Goal: Task Accomplishment & Management: Manage account settings

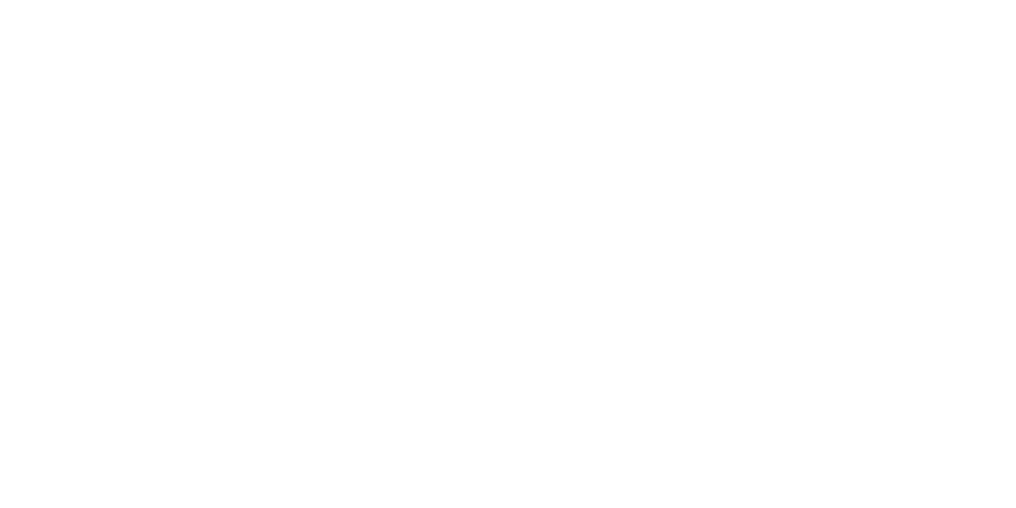
select select "100"
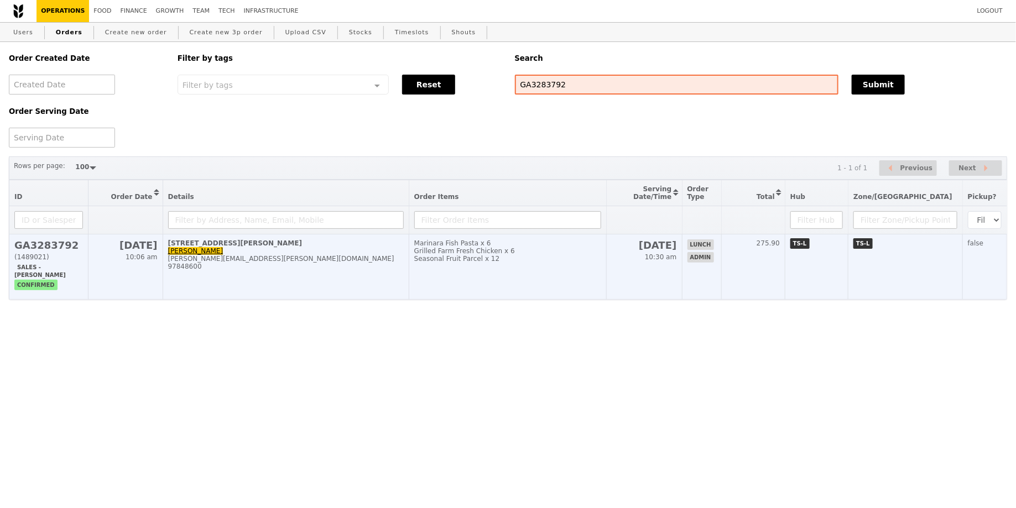
click at [453, 258] on div "Seasonal Fruit Parcel x 12" at bounding box center [507, 259] width 187 height 8
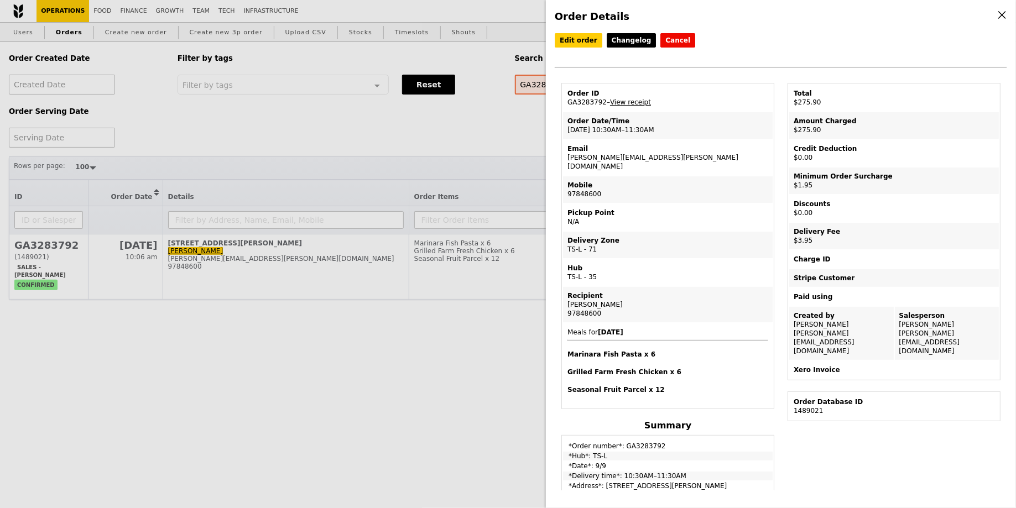
click at [609, 157] on td "Email angelia.yap@borouge.com" at bounding box center [668, 157] width 210 height 35
copy td "[PERSON_NAME][EMAIL_ADDRESS][PERSON_NAME][DOMAIN_NAME]"
click at [378, 148] on div "Order Details Edit order Changelog Cancel Order ID GA3283792 – View receipt Ord…" at bounding box center [508, 254] width 1016 height 508
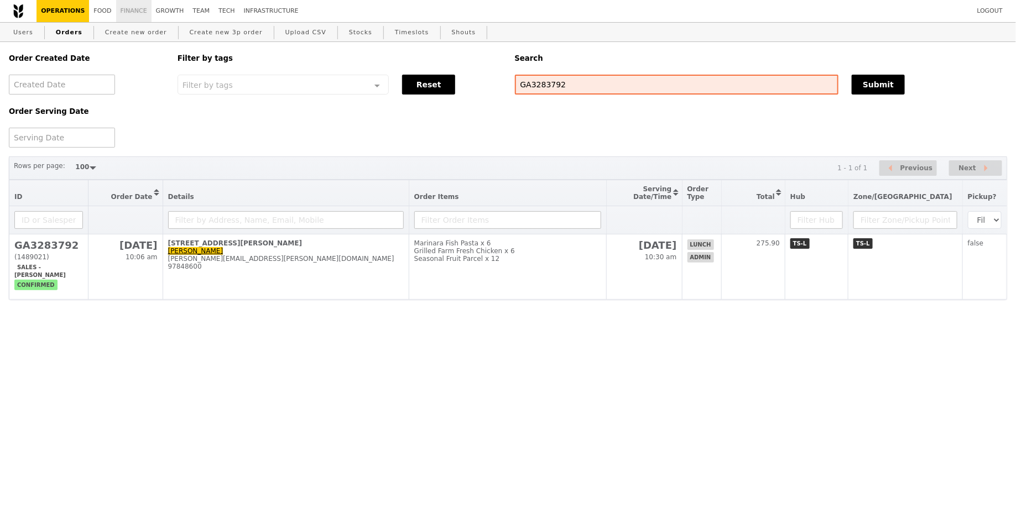
click at [142, 15] on link "Finance" at bounding box center [133, 11] width 35 height 22
select select "100"
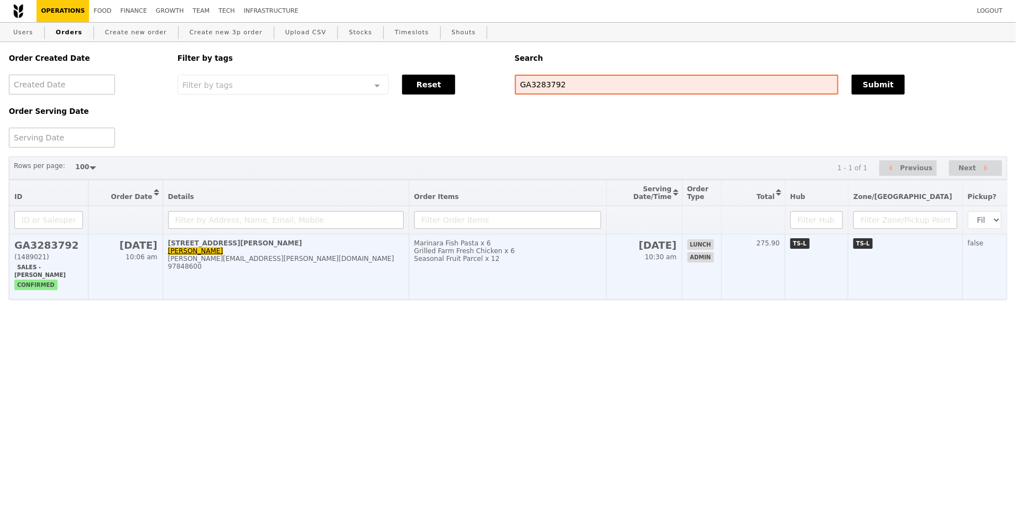
click at [515, 265] on td "Marinara Fish Pasta x 6 Grilled Farm Fresh Chicken x 6 Seasonal Fruit Parcel x …" at bounding box center [507, 266] width 197 height 65
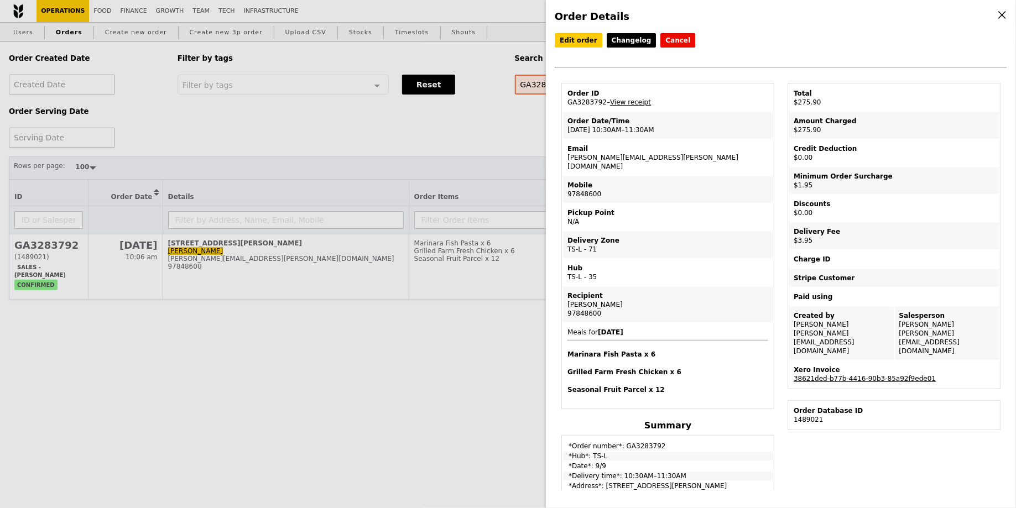
click at [902, 375] on link "38621ded-b77b-4416-90b3-85a92f9ede01" at bounding box center [864, 379] width 142 height 8
